Goal: Find specific page/section: Find specific page/section

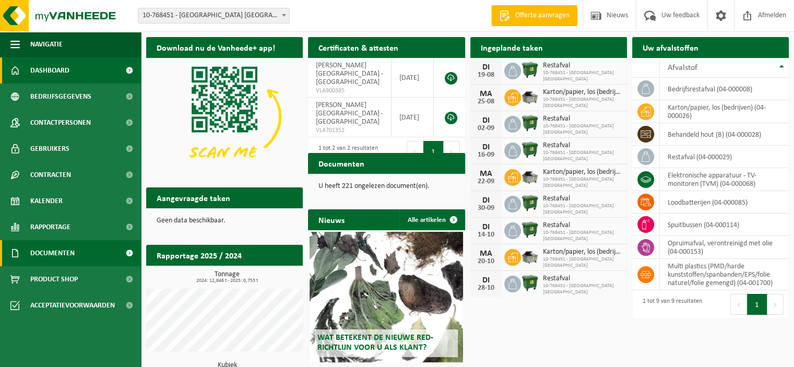
click at [63, 249] on span "Documenten" at bounding box center [52, 253] width 44 height 26
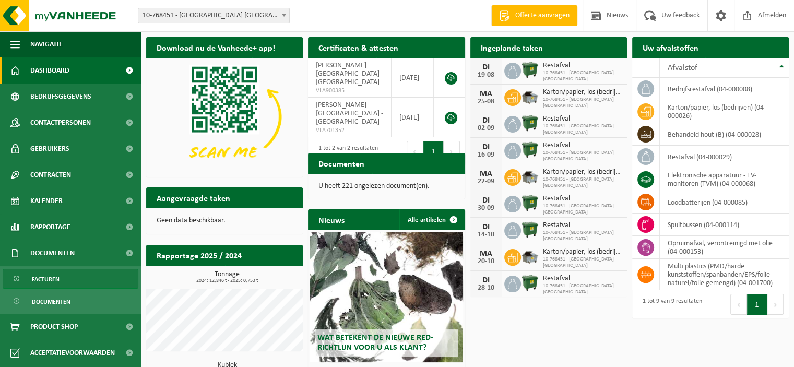
click at [68, 279] on link "Facturen" at bounding box center [71, 279] width 136 height 20
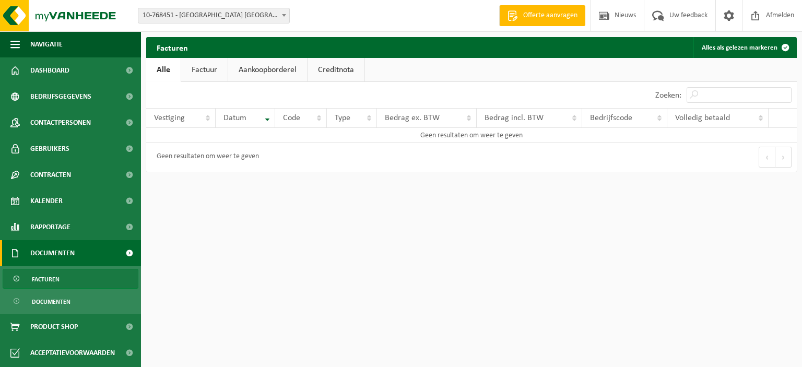
click at [207, 75] on link "Factuur" at bounding box center [204, 70] width 46 height 24
click at [69, 283] on link "Facturen" at bounding box center [71, 279] width 136 height 20
click at [281, 66] on link "Aankoopborderel" at bounding box center [267, 70] width 79 height 24
click at [330, 68] on link "Creditnota" at bounding box center [340, 70] width 57 height 24
click at [50, 50] on span "Navigatie" at bounding box center [46, 44] width 32 height 26
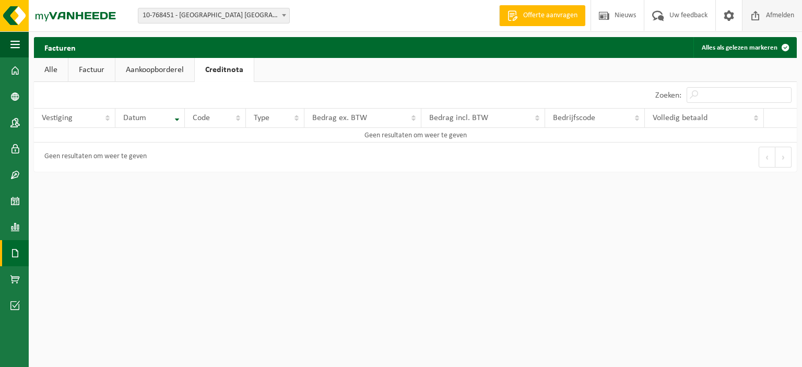
click at [770, 17] on span "Afmelden" at bounding box center [780, 15] width 33 height 31
